Goal: Information Seeking & Learning: Find specific fact

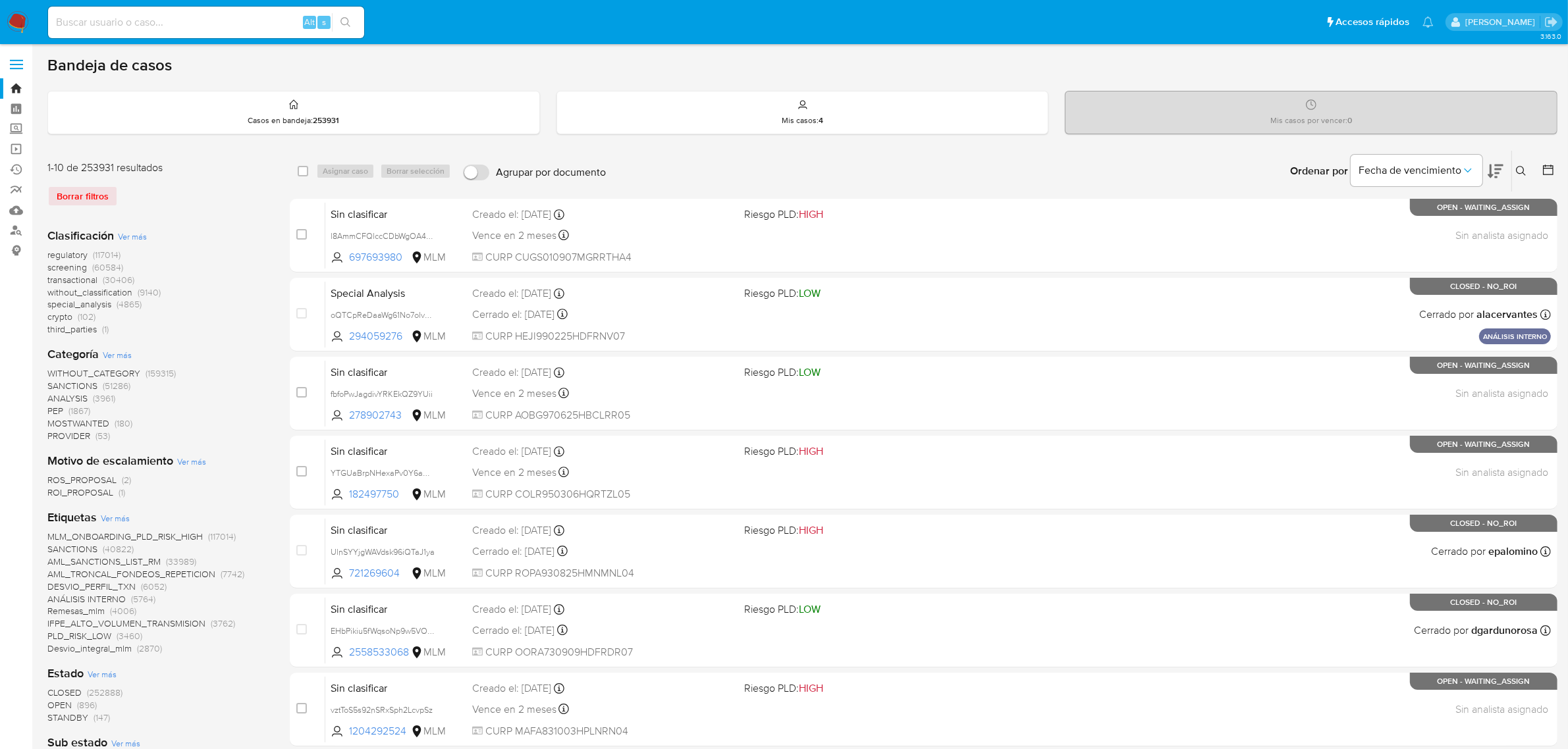
click at [1151, 47] on main "3.163.0" at bounding box center [784, 682] width 1568 height 1363
click at [173, 14] on input at bounding box center [205, 22] width 316 height 17
paste input "164802517"
type input "164802517"
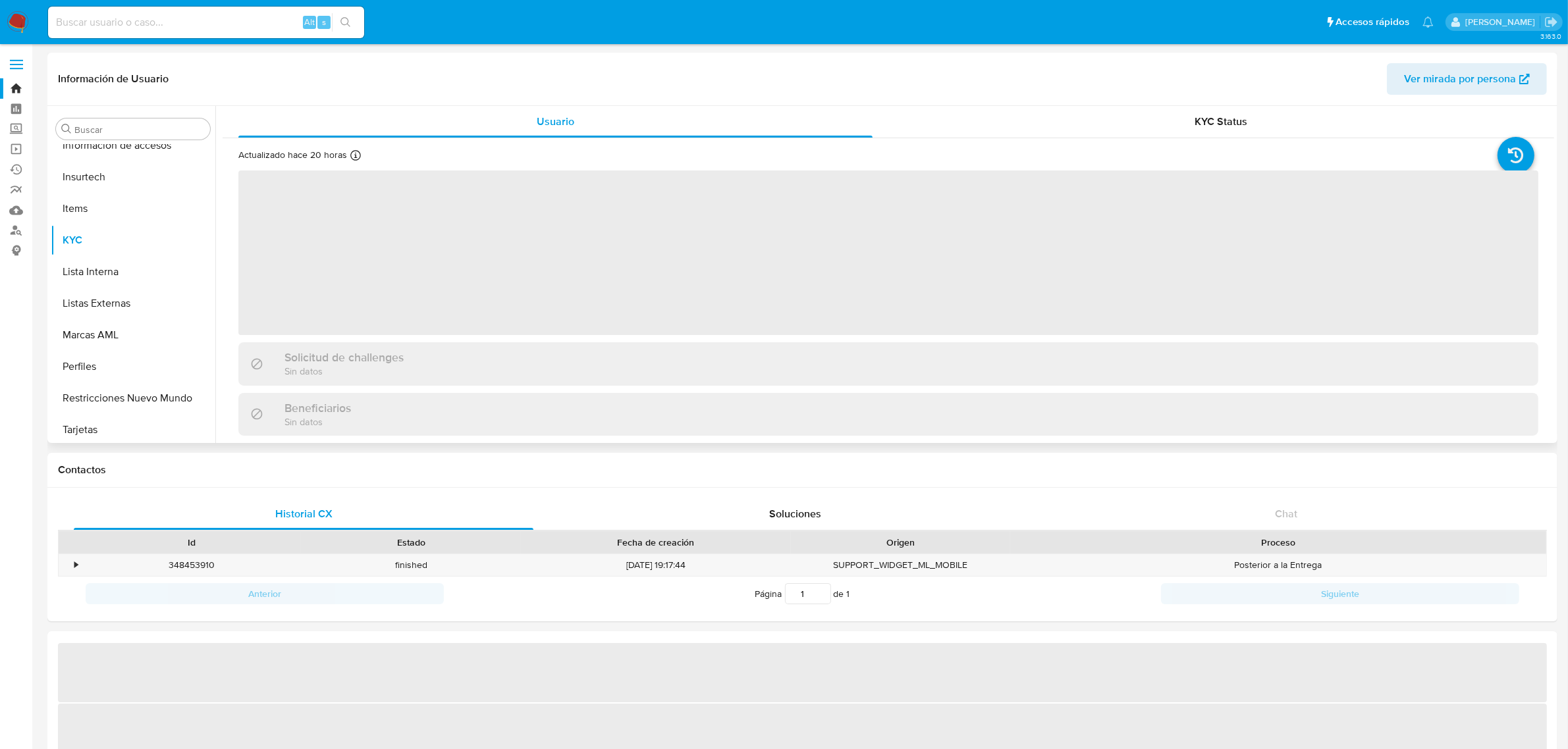
scroll to position [650, 0]
select select "10"
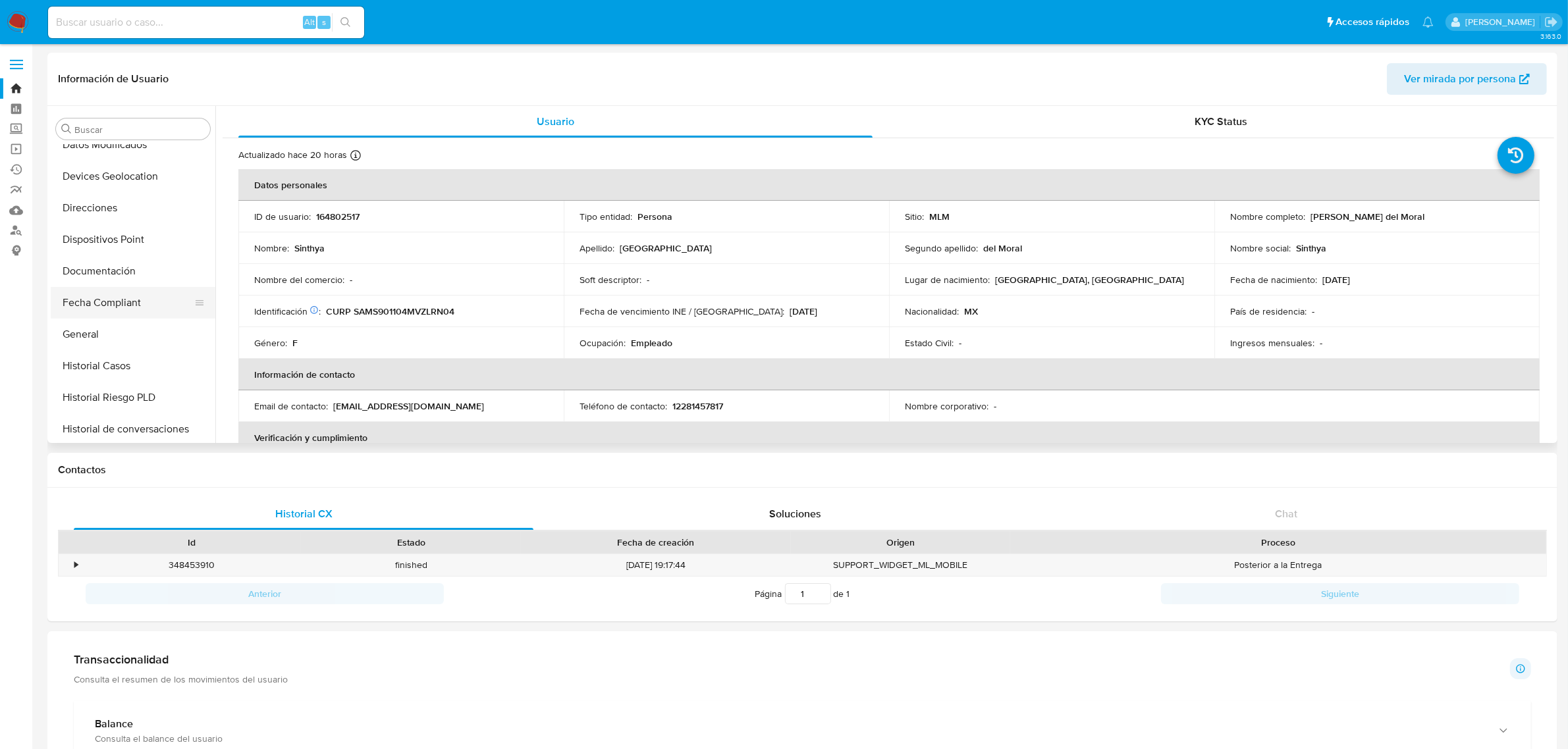
scroll to position [329, 0]
click at [139, 316] on button "General" at bounding box center [128, 305] width 154 height 32
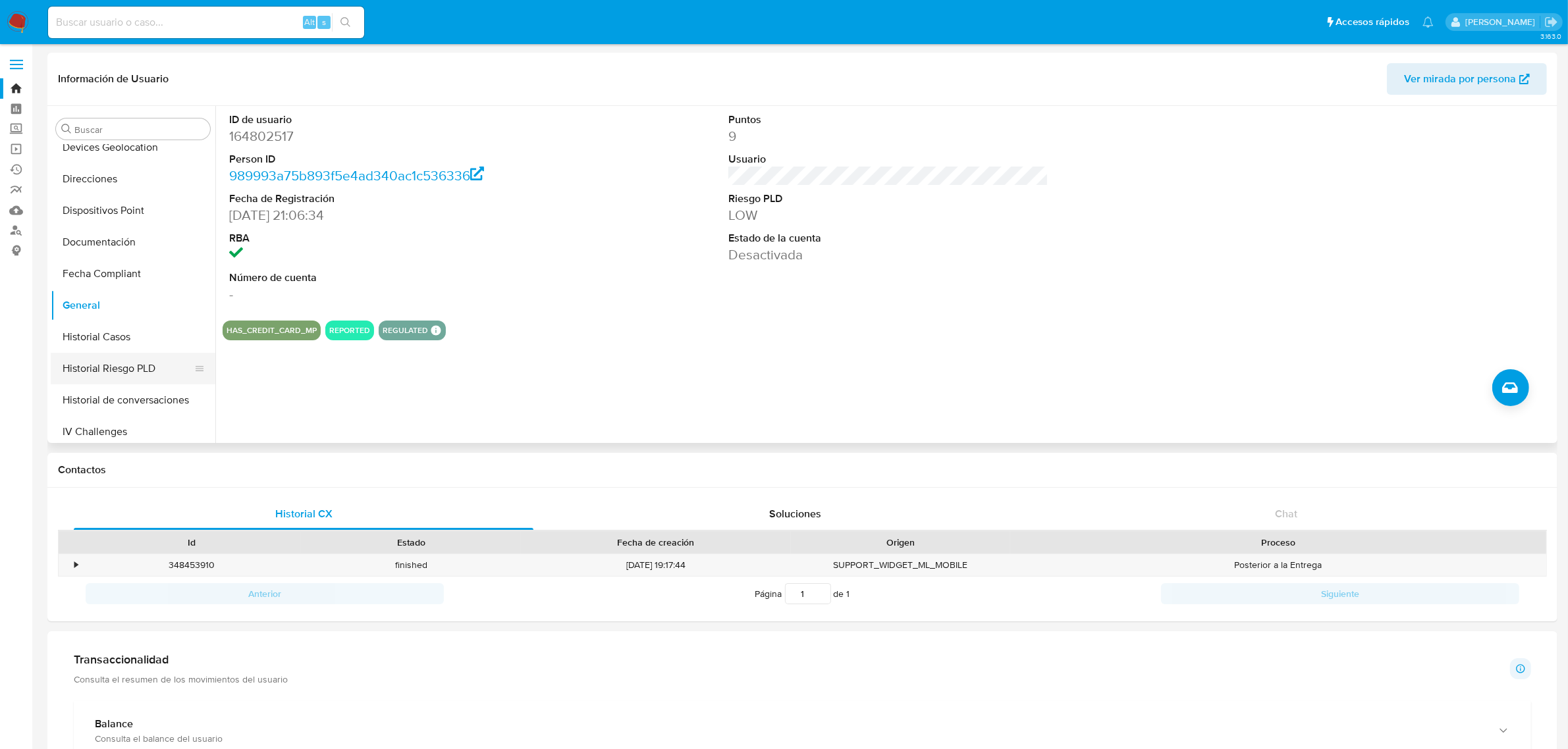
scroll to position [494, 0]
click at [121, 409] on ul "Anticipos de dinero Aprobadores Aprobados Archivos adjuntos CBP CBT Cruces y Re…" at bounding box center [133, 294] width 165 height 297
click at [128, 390] on button "KYC" at bounding box center [128, 394] width 154 height 32
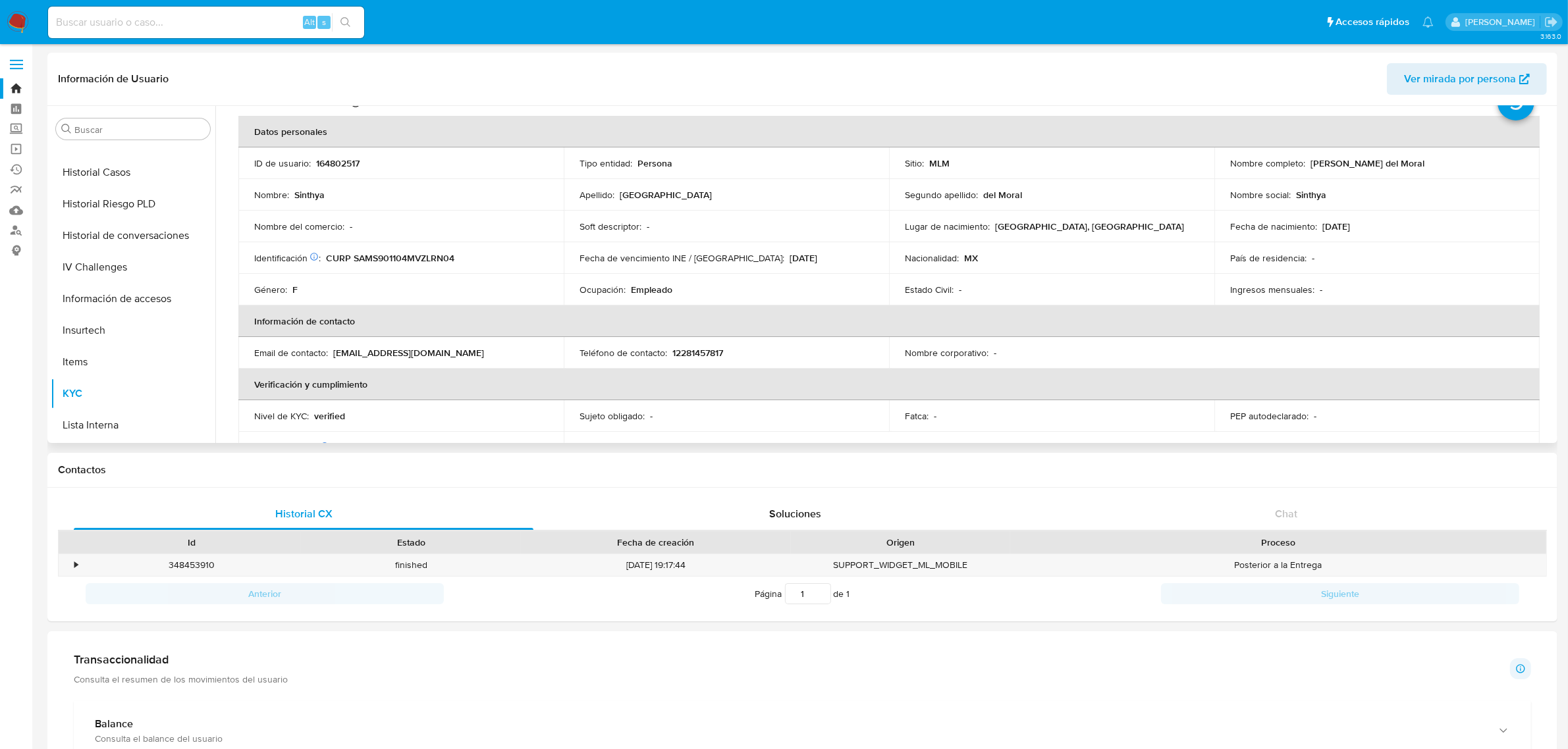
scroll to position [83, 0]
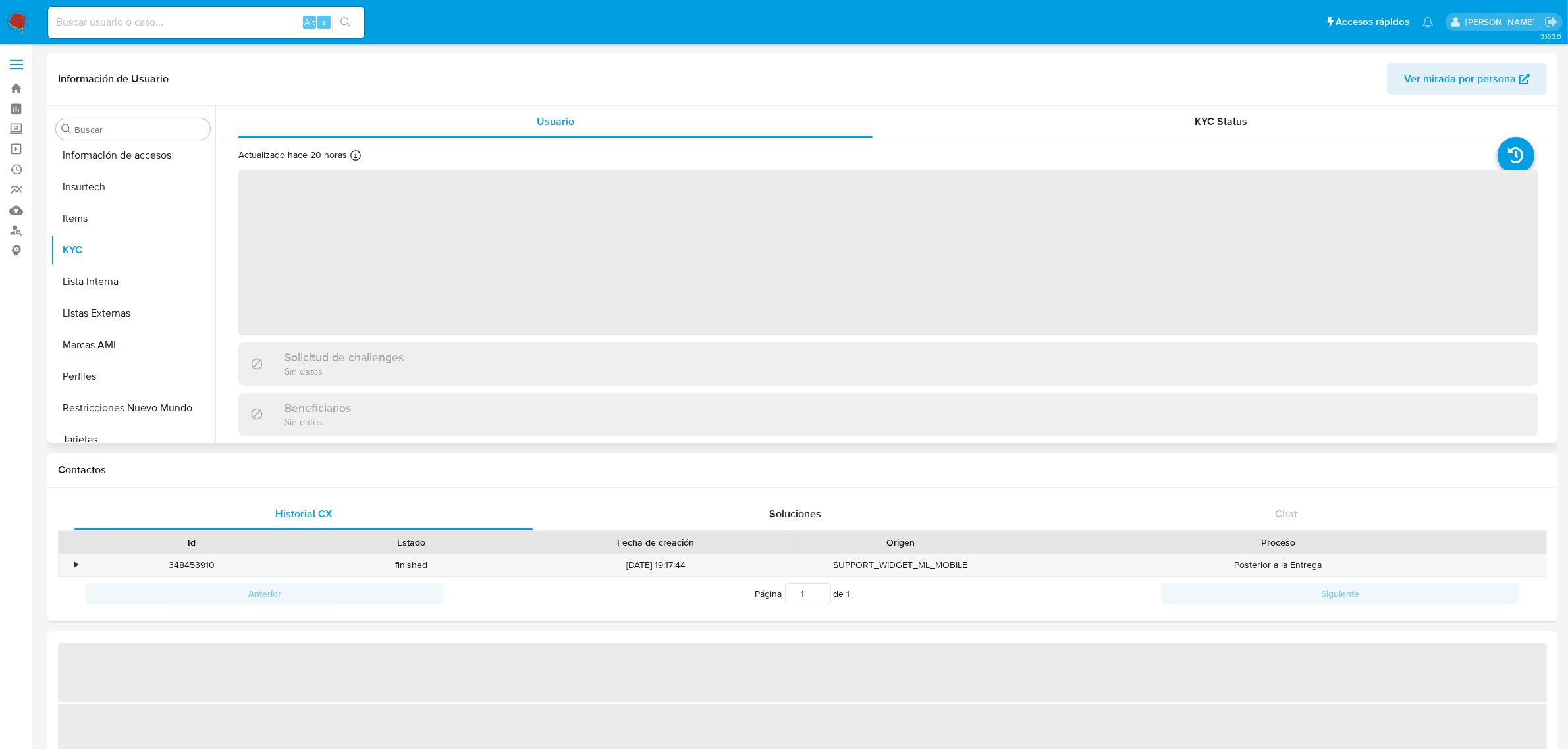
scroll to position [650, 0]
select select "10"
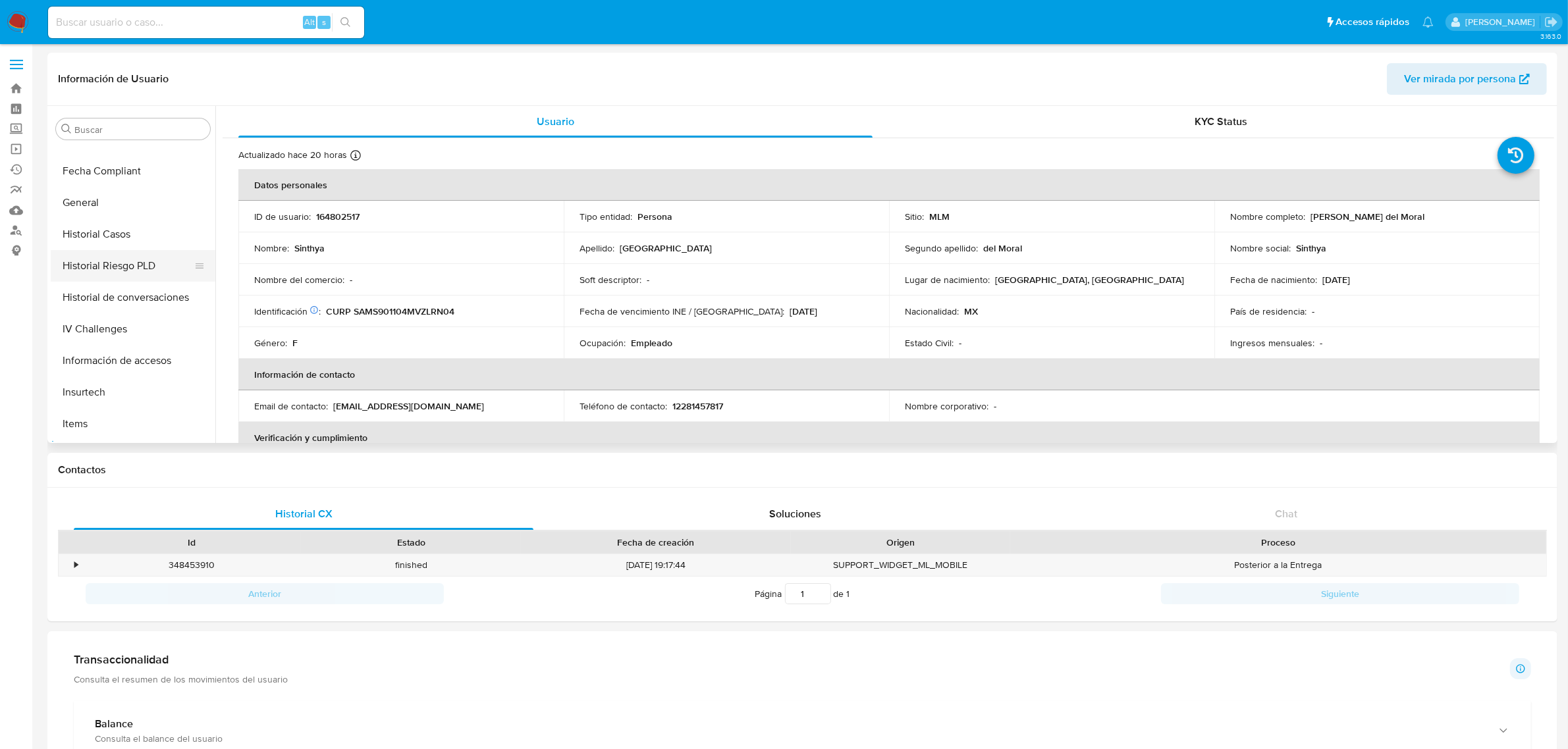
scroll to position [403, 0]
click at [93, 232] on button "General" at bounding box center [128, 232] width 154 height 32
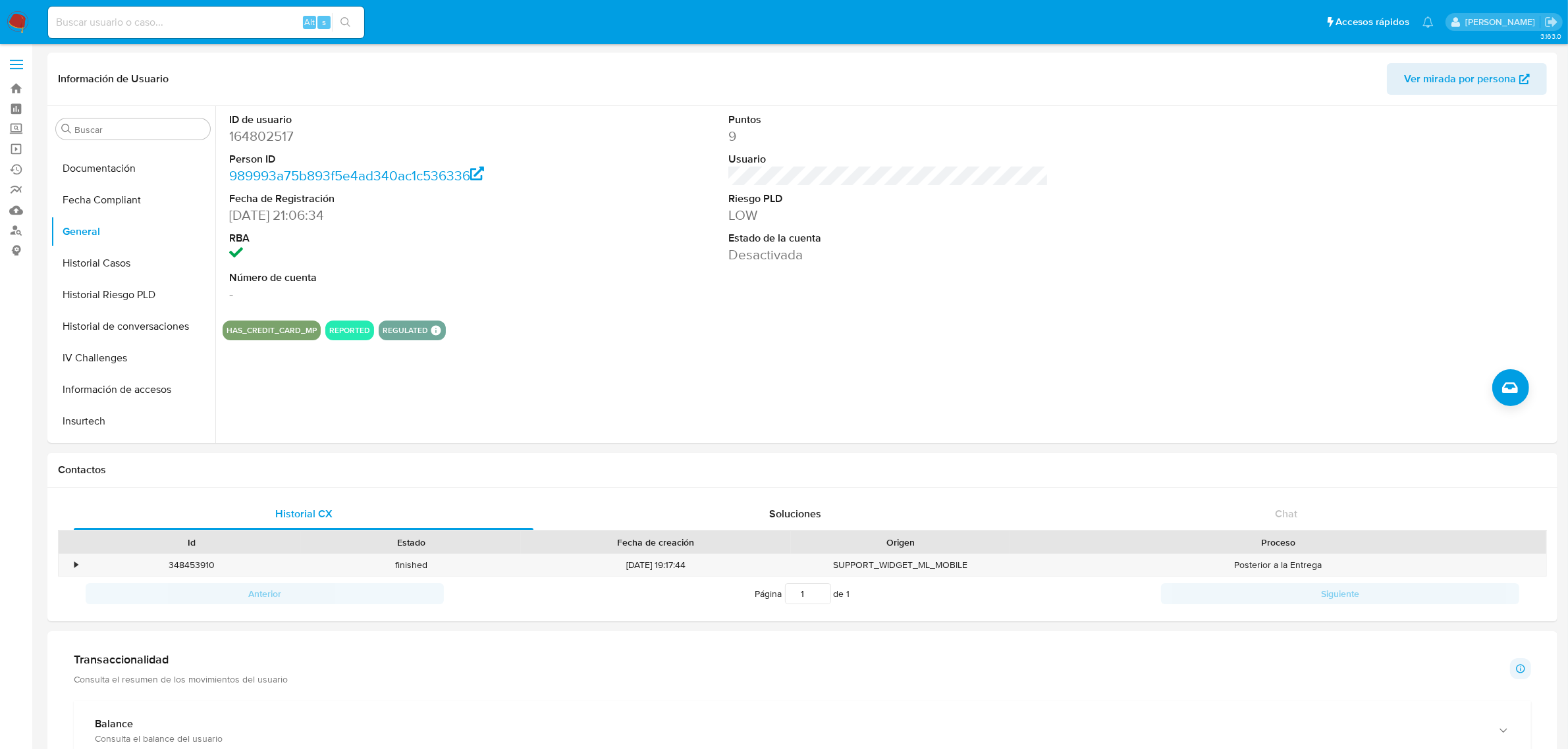
click at [271, 135] on dd "164802517" at bounding box center [389, 136] width 320 height 19
click at [271, 135] on dd "164802517" at bounding box center [389, 136] width 320 height 19
click at [276, 139] on dd "164802517" at bounding box center [389, 136] width 320 height 19
copy dd "164802517"
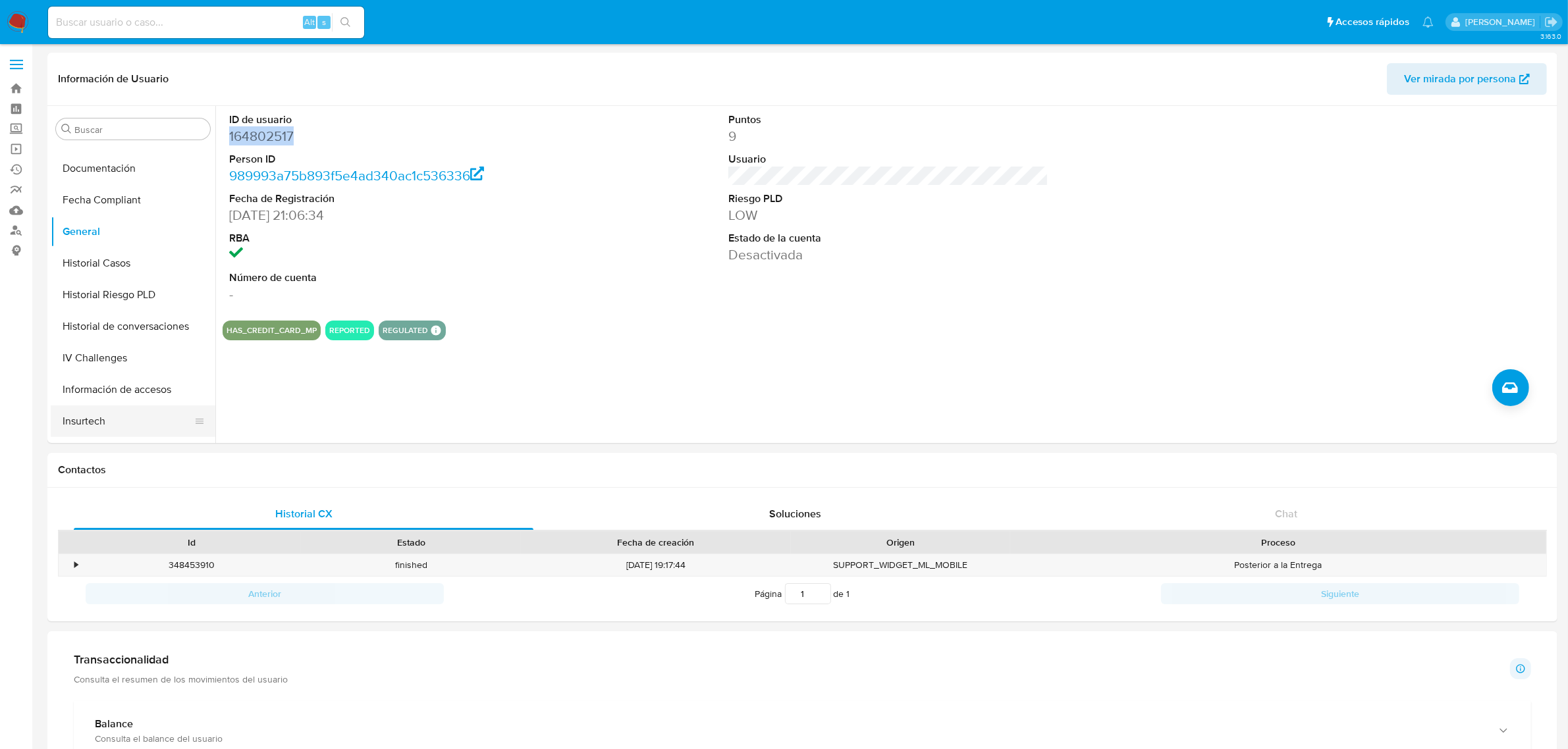
scroll to position [650, 0]
drag, startPoint x: 148, startPoint y: 392, endPoint x: 199, endPoint y: 392, distance: 51.0
click at [148, 392] on button "Restricciones Nuevo Mundo" at bounding box center [128, 396] width 154 height 32
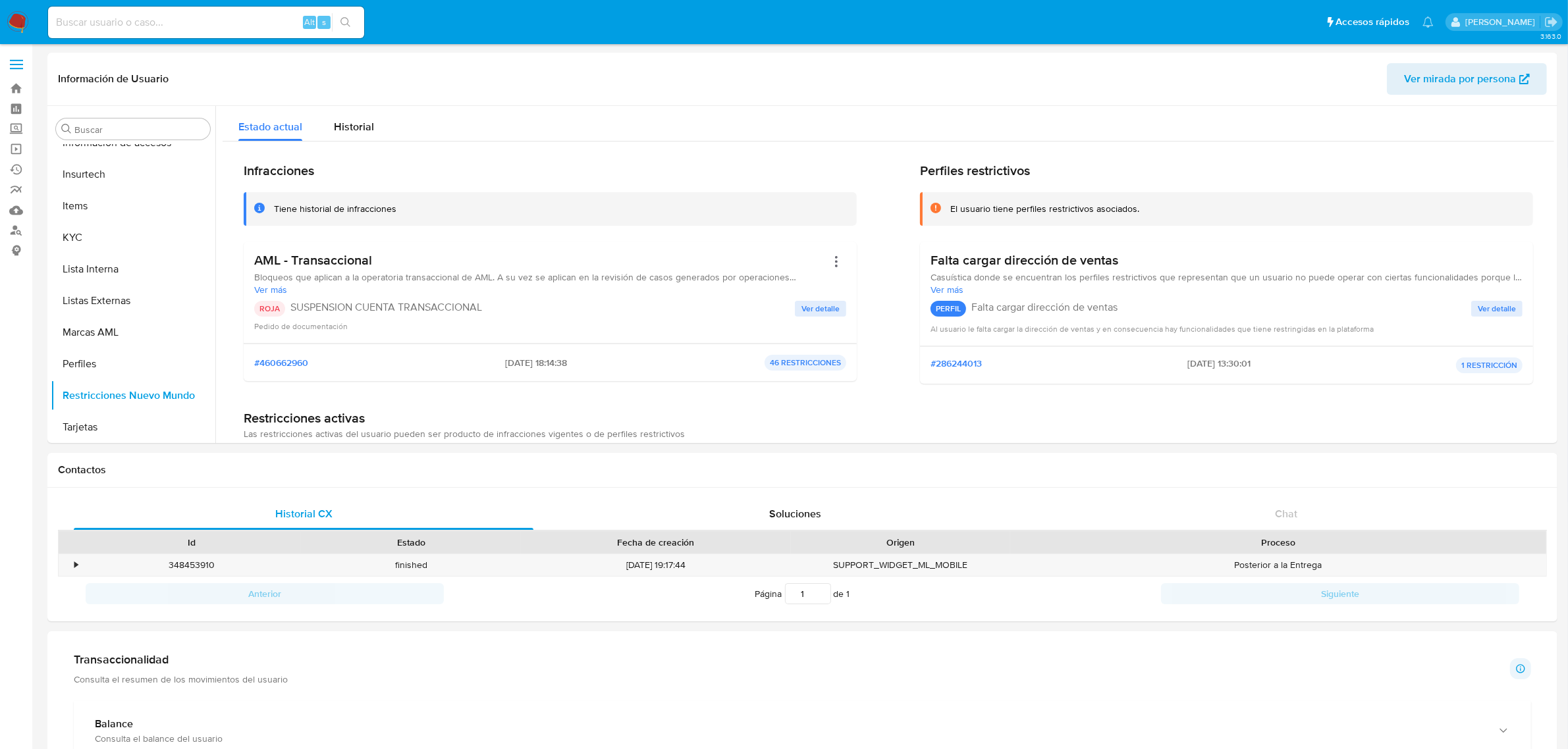
click at [818, 312] on span "Ver detalle" at bounding box center [820, 308] width 38 height 13
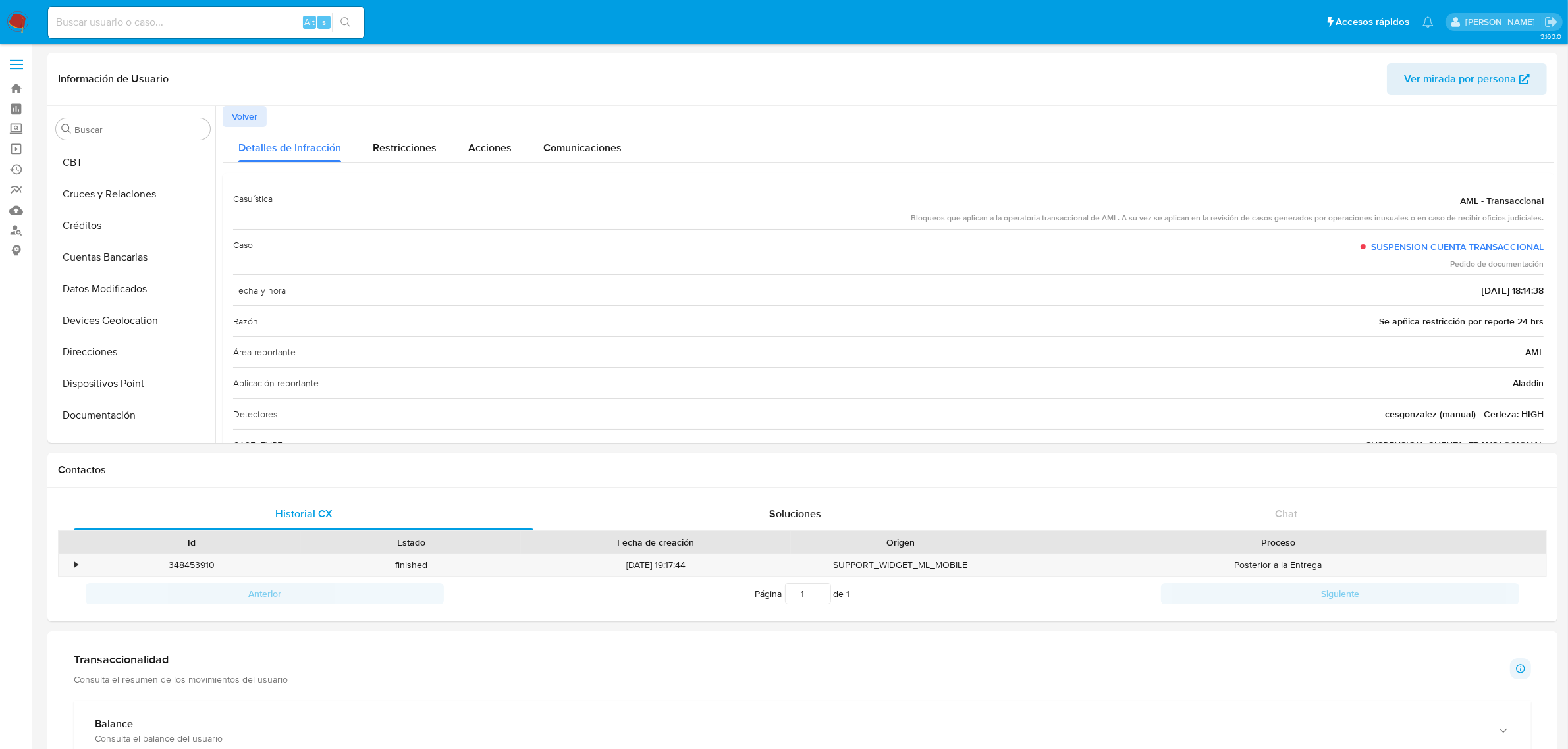
scroll to position [0, 0]
